Goal: Communication & Community: Share content

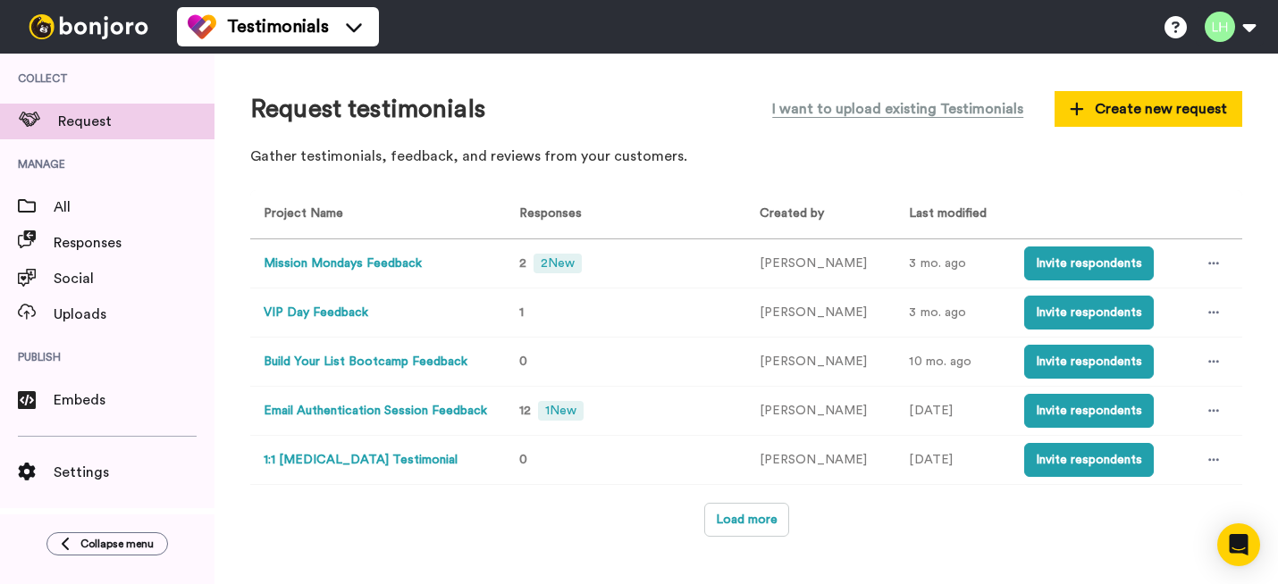
click at [339, 321] on button "VIP Day Feedback" at bounding box center [316, 313] width 105 height 19
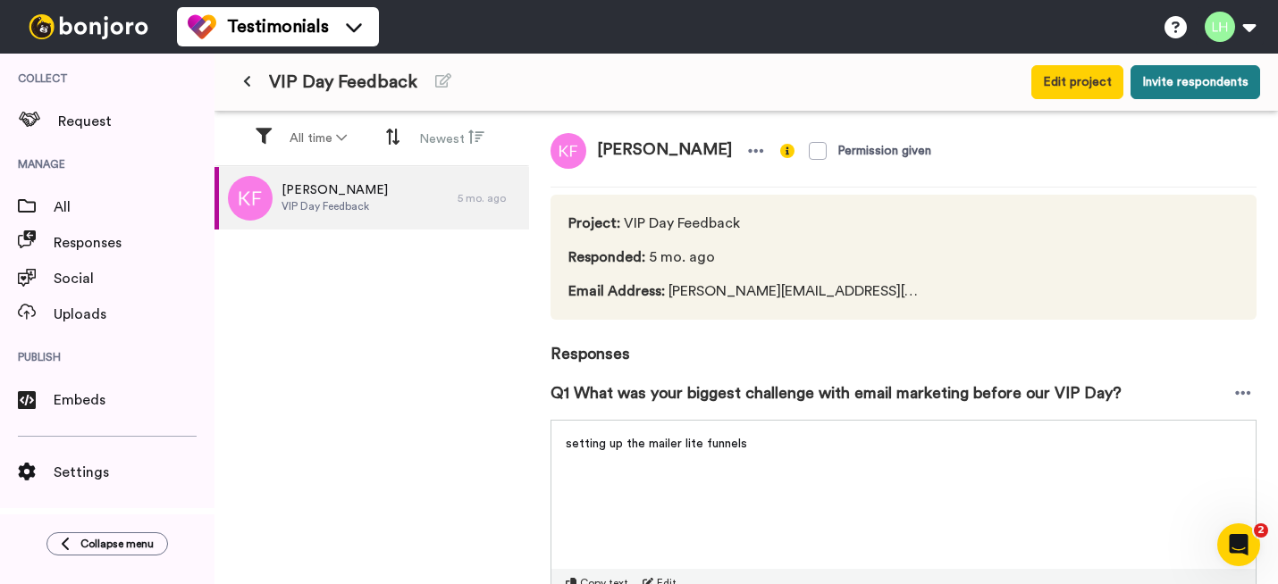
click at [1155, 82] on button "Invite respondents" at bounding box center [1195, 82] width 130 height 34
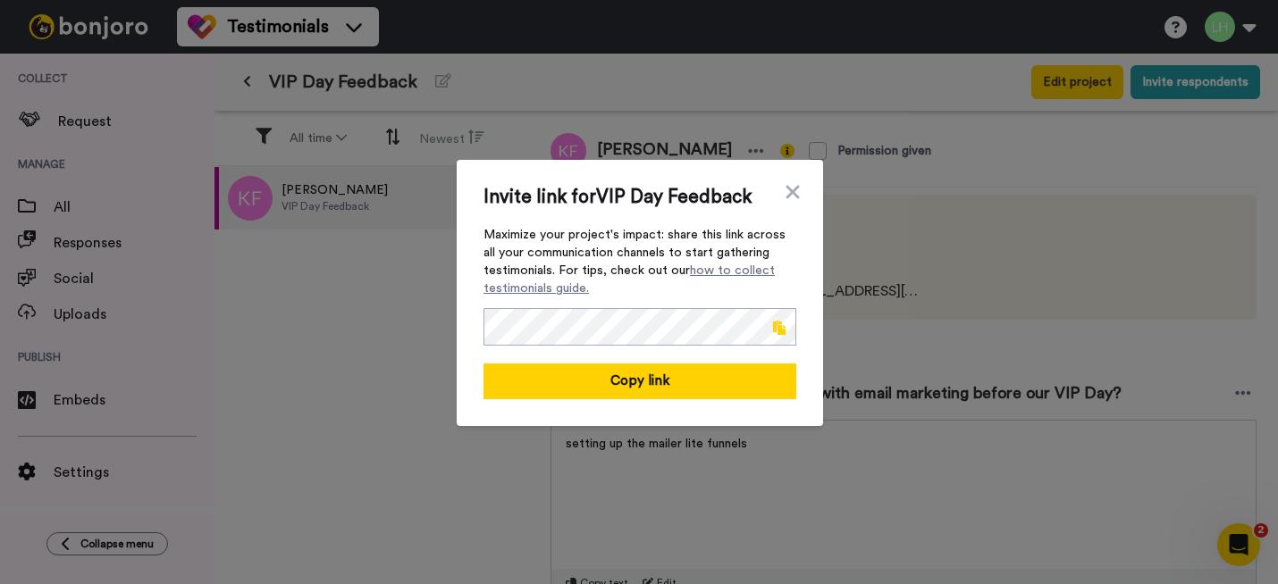
click at [775, 321] on span at bounding box center [779, 328] width 13 height 14
